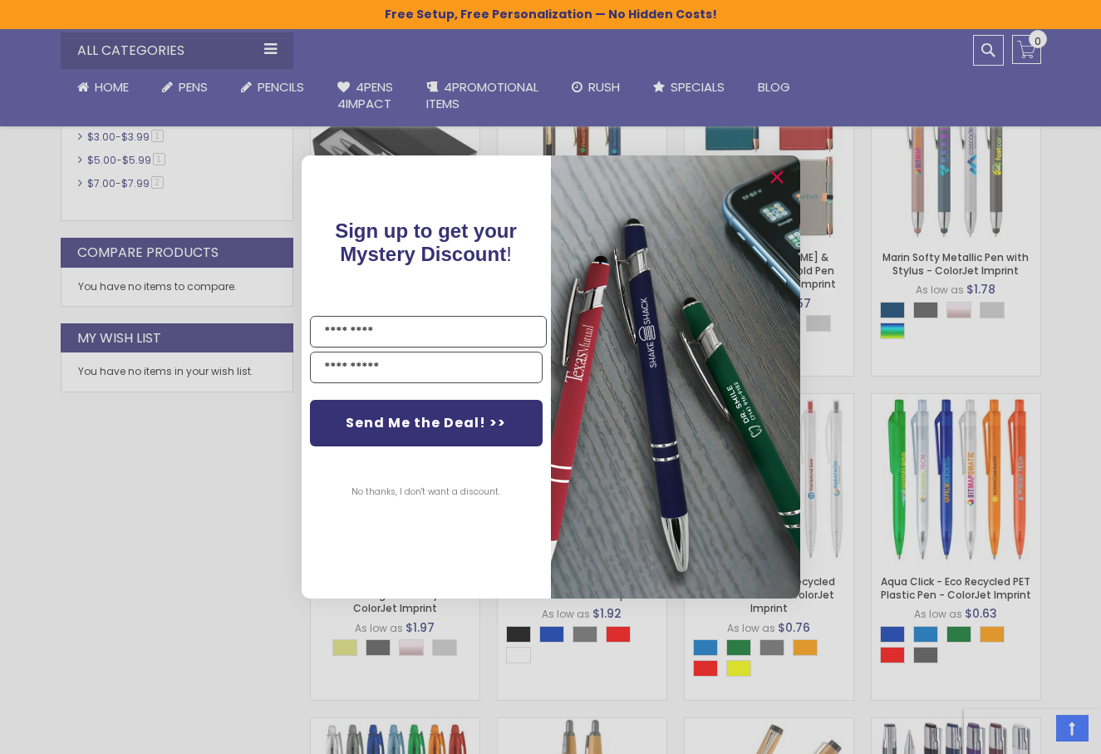
scroll to position [831, 0]
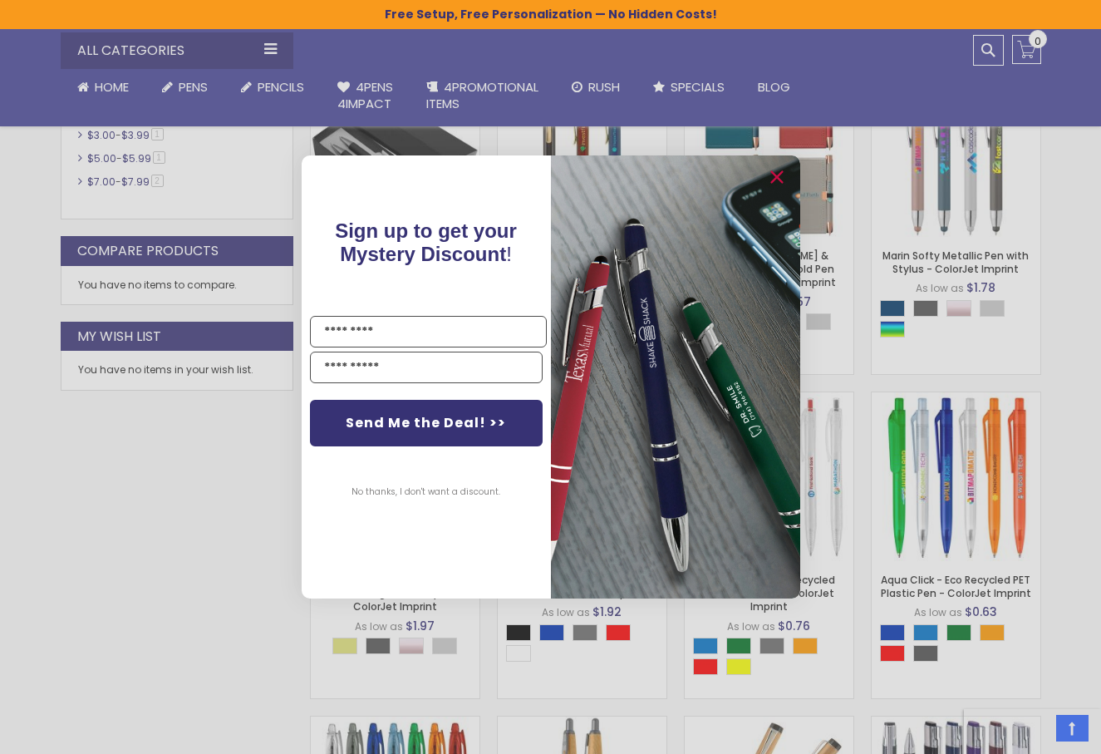
click at [228, 583] on div "Close dialog Sign up to get your Mystery Discount ! Name Send Me the Deal! >> N…" at bounding box center [550, 377] width 1101 height 754
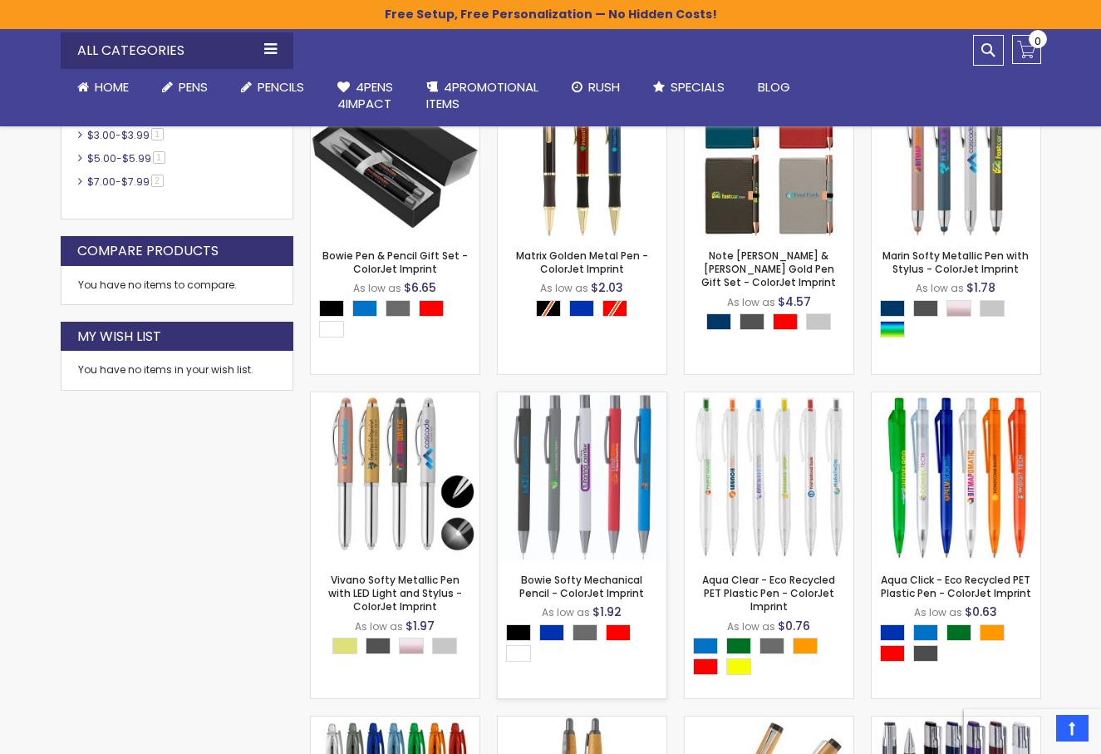
scroll to position [884, 0]
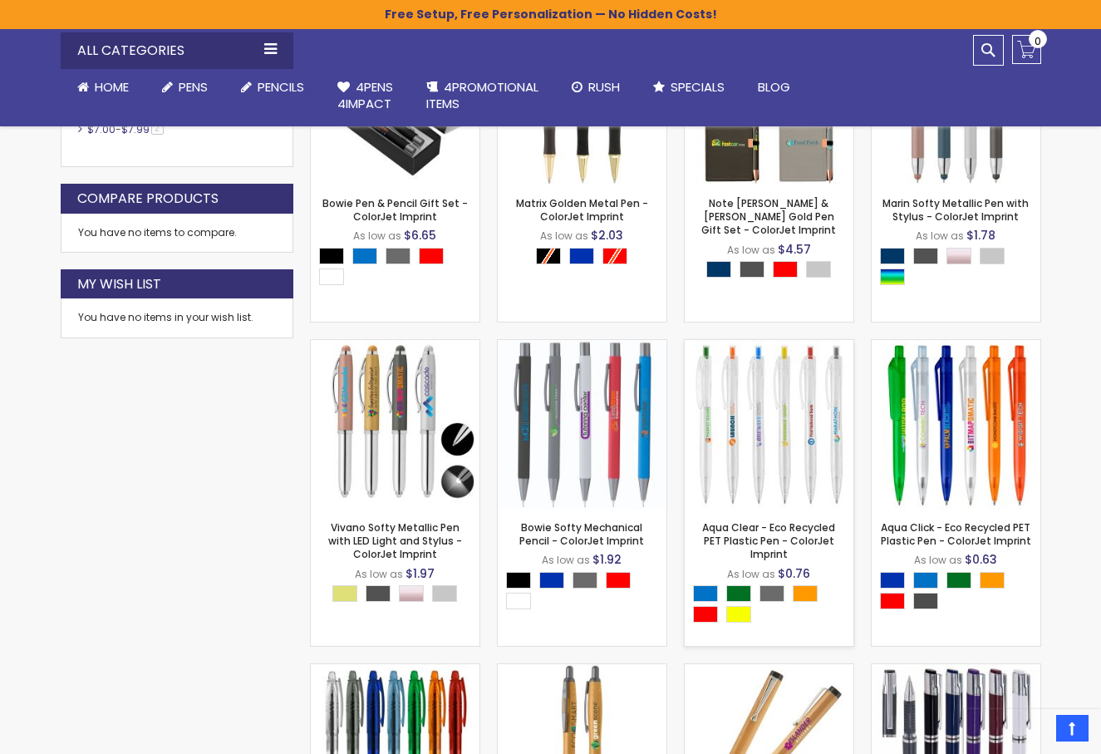
click at [788, 453] on img at bounding box center [769, 424] width 169 height 169
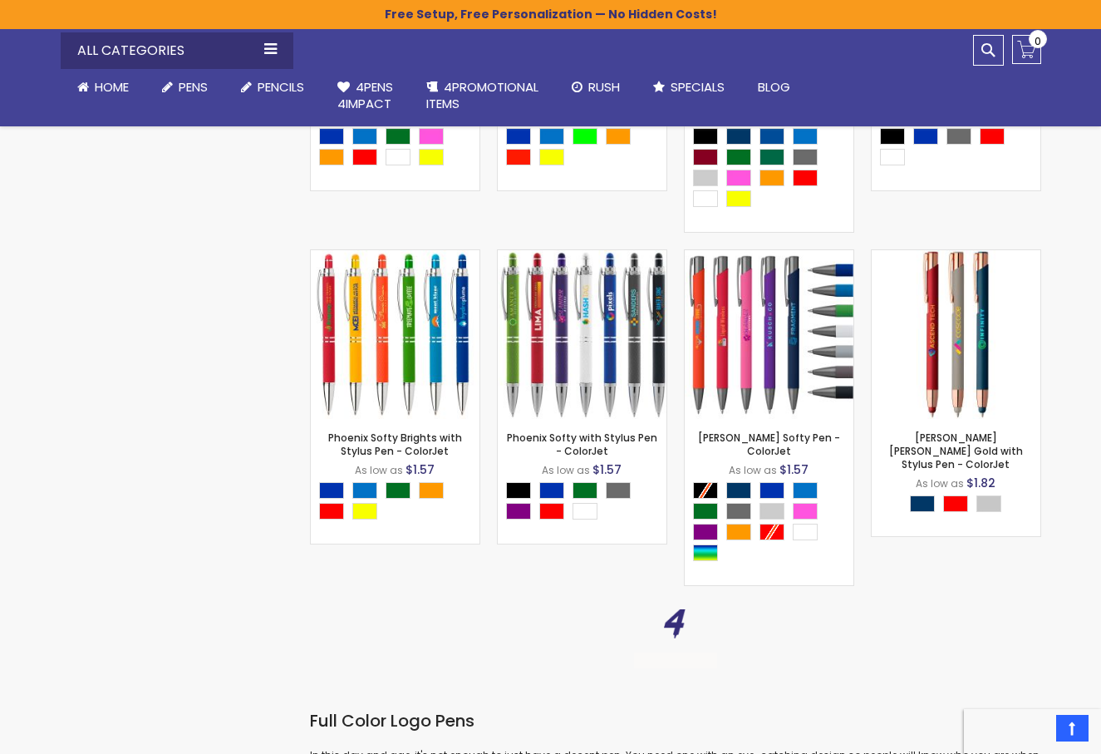
scroll to position [5890, 0]
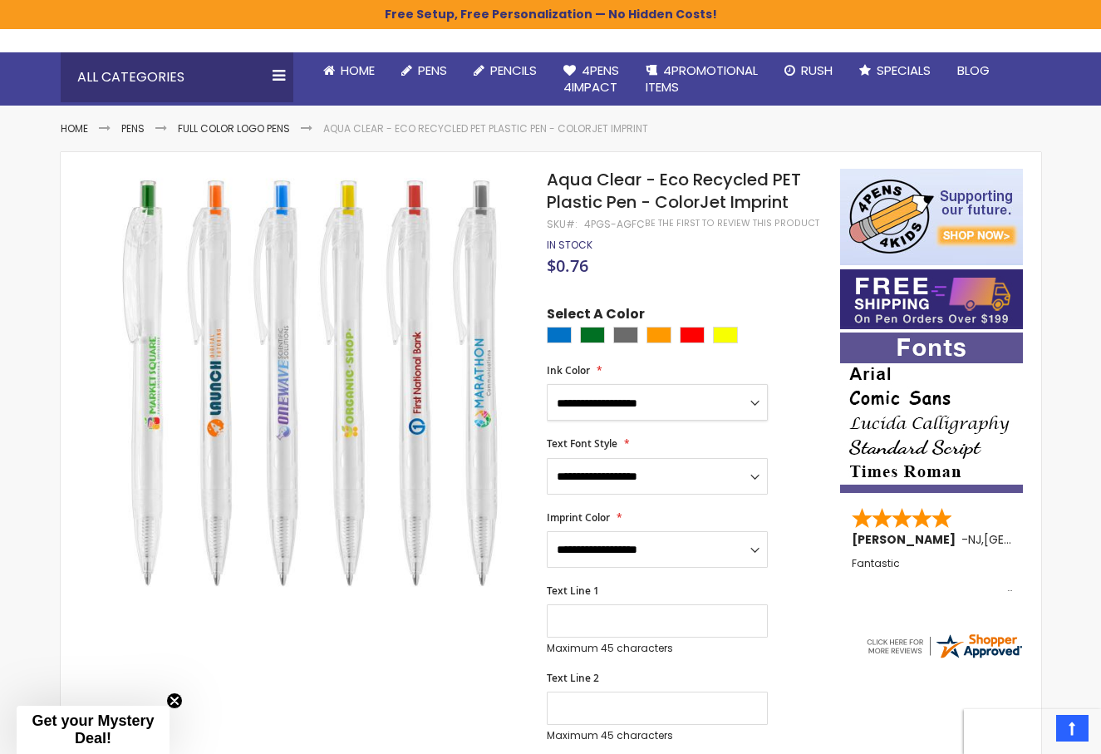
select select "****"
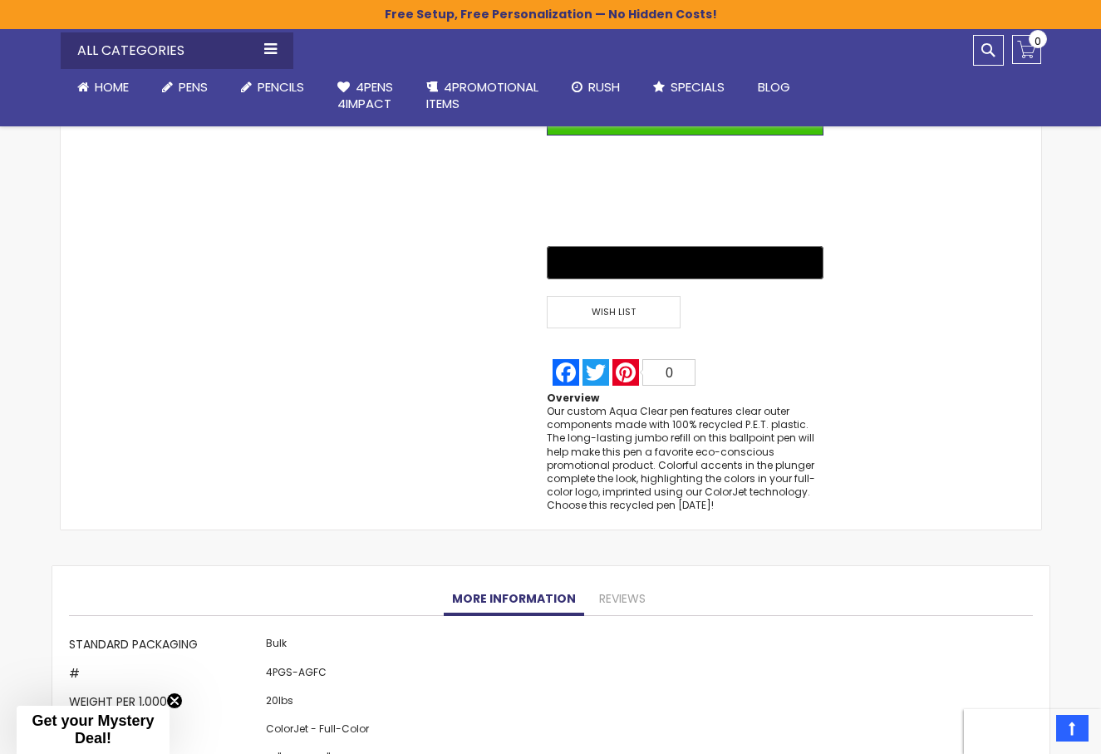
scroll to position [1268, 0]
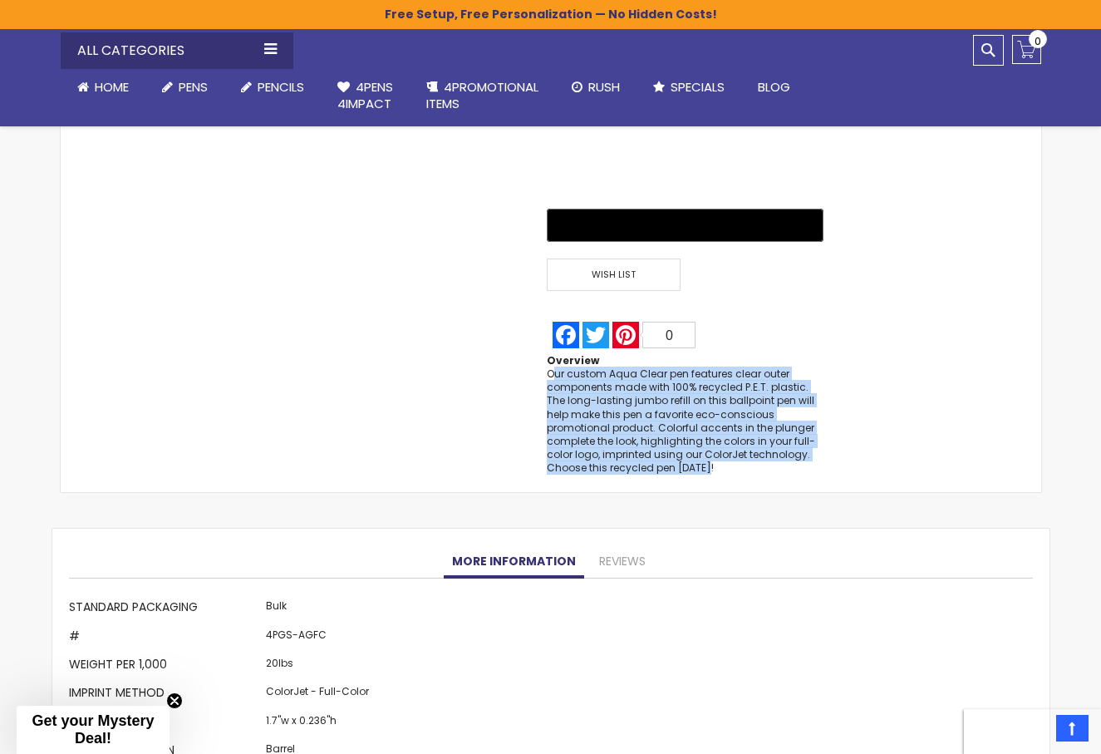
drag, startPoint x: 670, startPoint y: 463, endPoint x: 553, endPoint y: 363, distance: 153.9
click at [553, 367] on div "Our custom Aqua Clear pen features clear outer components made with 100% recycl…" at bounding box center [685, 421] width 276 height 108
drag, startPoint x: 553, startPoint y: 363, endPoint x: 649, endPoint y: 453, distance: 131.7
click at [649, 453] on div "Our custom Aqua Clear pen features clear outer components made with 100% recycl…" at bounding box center [685, 421] width 276 height 108
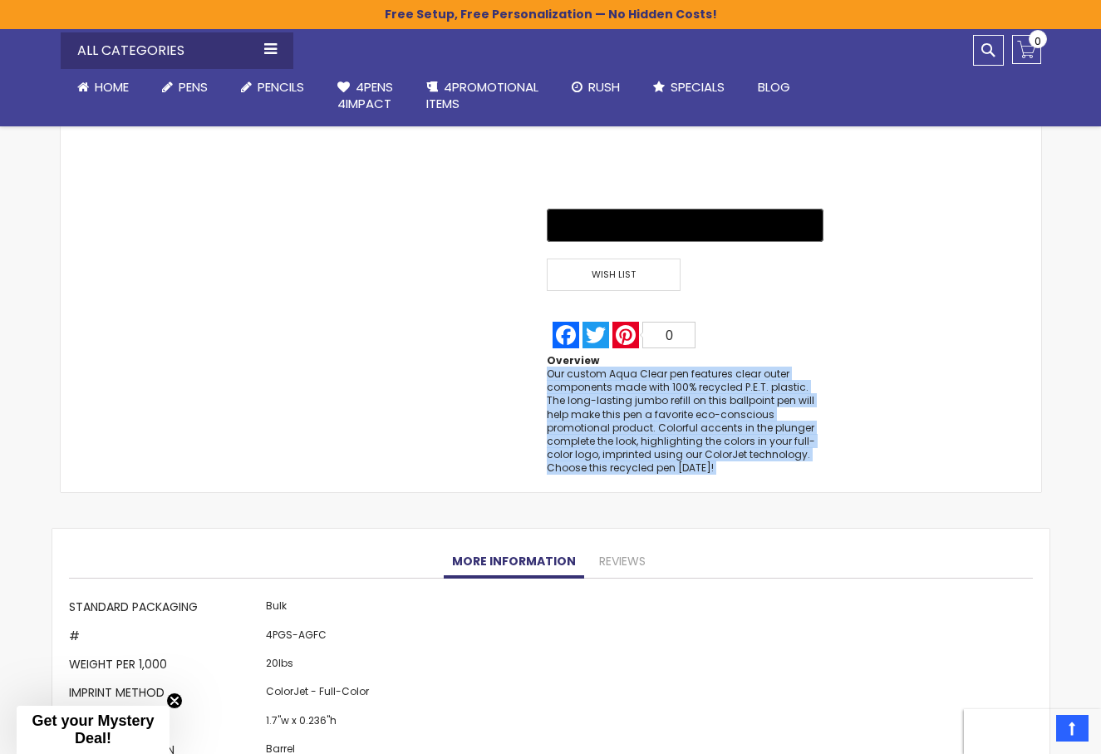
click at [649, 453] on div "Our custom Aqua Clear pen features clear outer components made with 100% recycl…" at bounding box center [685, 421] width 276 height 108
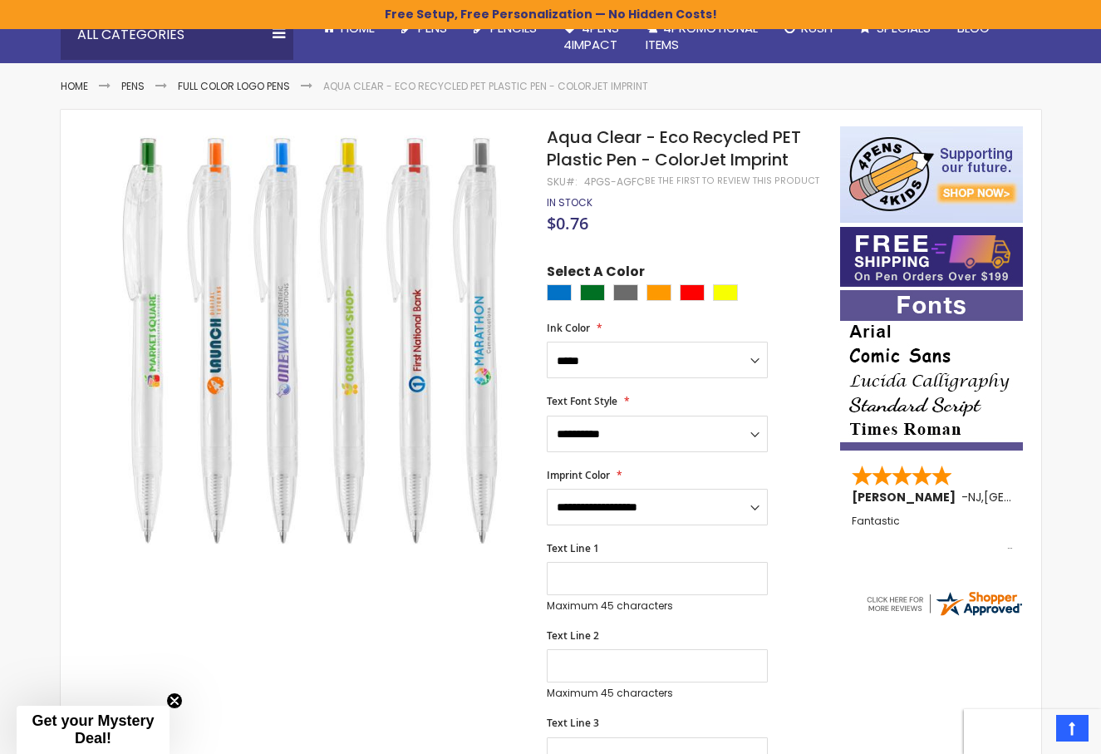
scroll to position [96, 0]
